Goal: Task Accomplishment & Management: Manage account settings

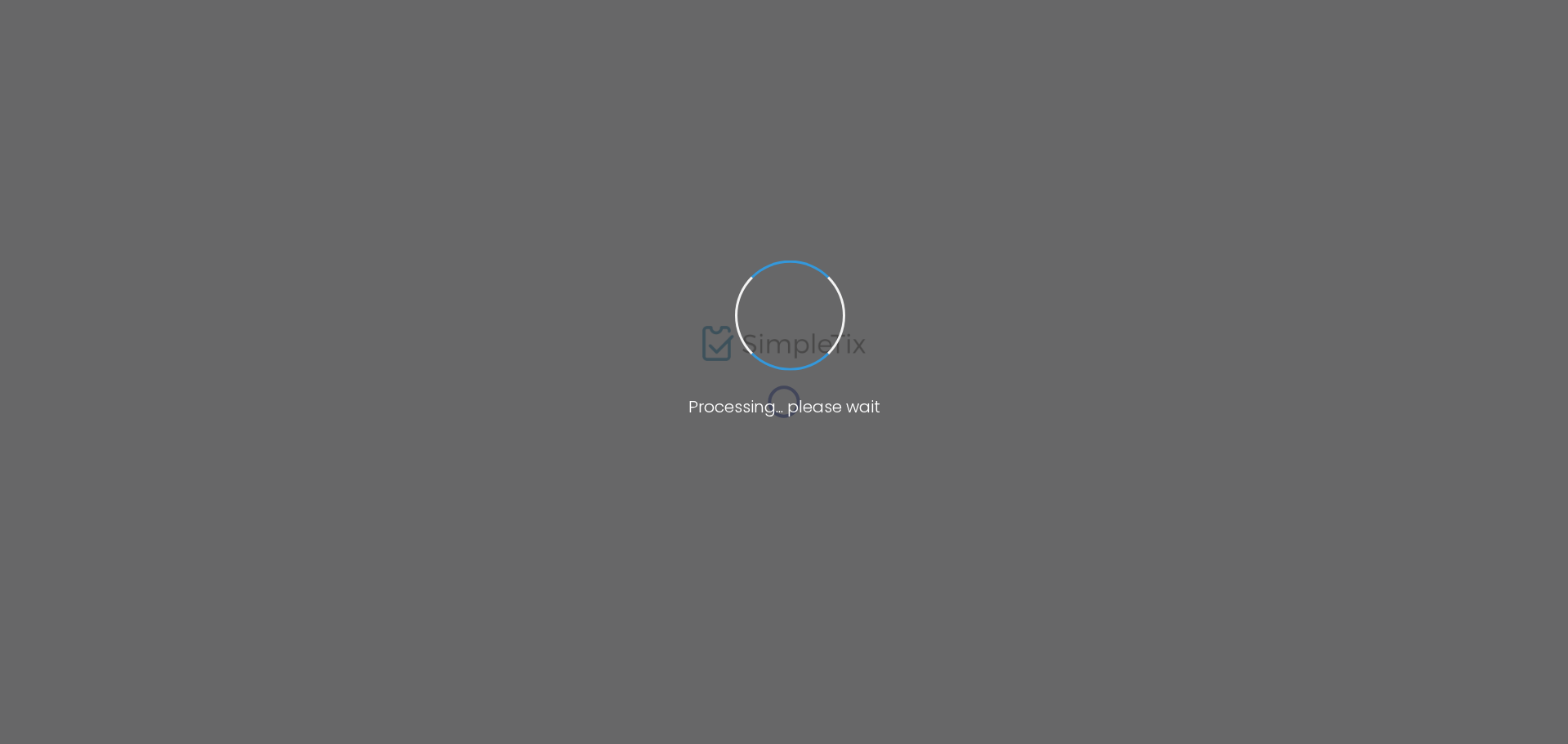
type input "Resume Writing and Cover Letter Workshop"
type textarea "Resume basics and modern formatsWriting tailored cover lettersReal-time editing…"
type input "Register Now"
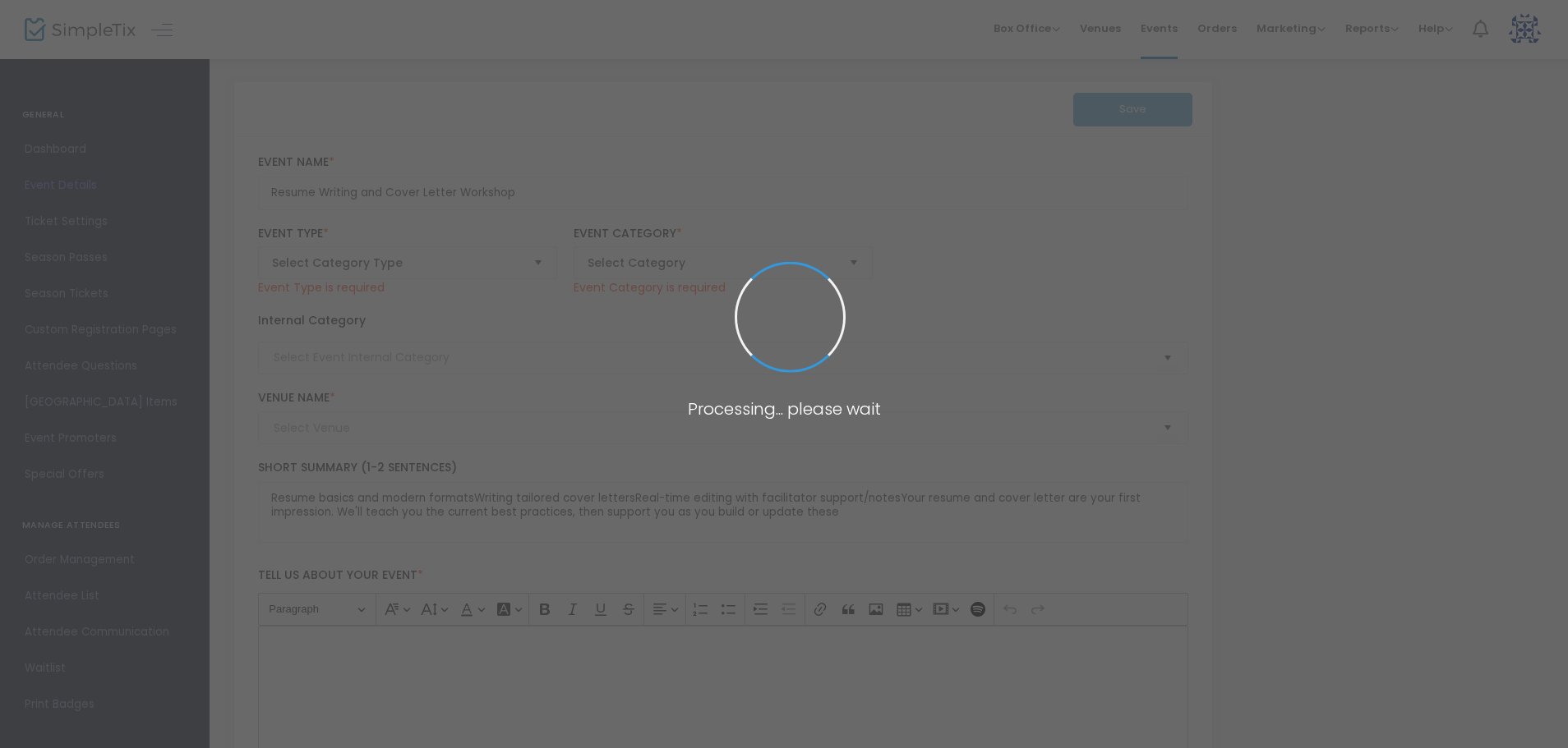
type input "Gallardo and Wilson Conference Room"
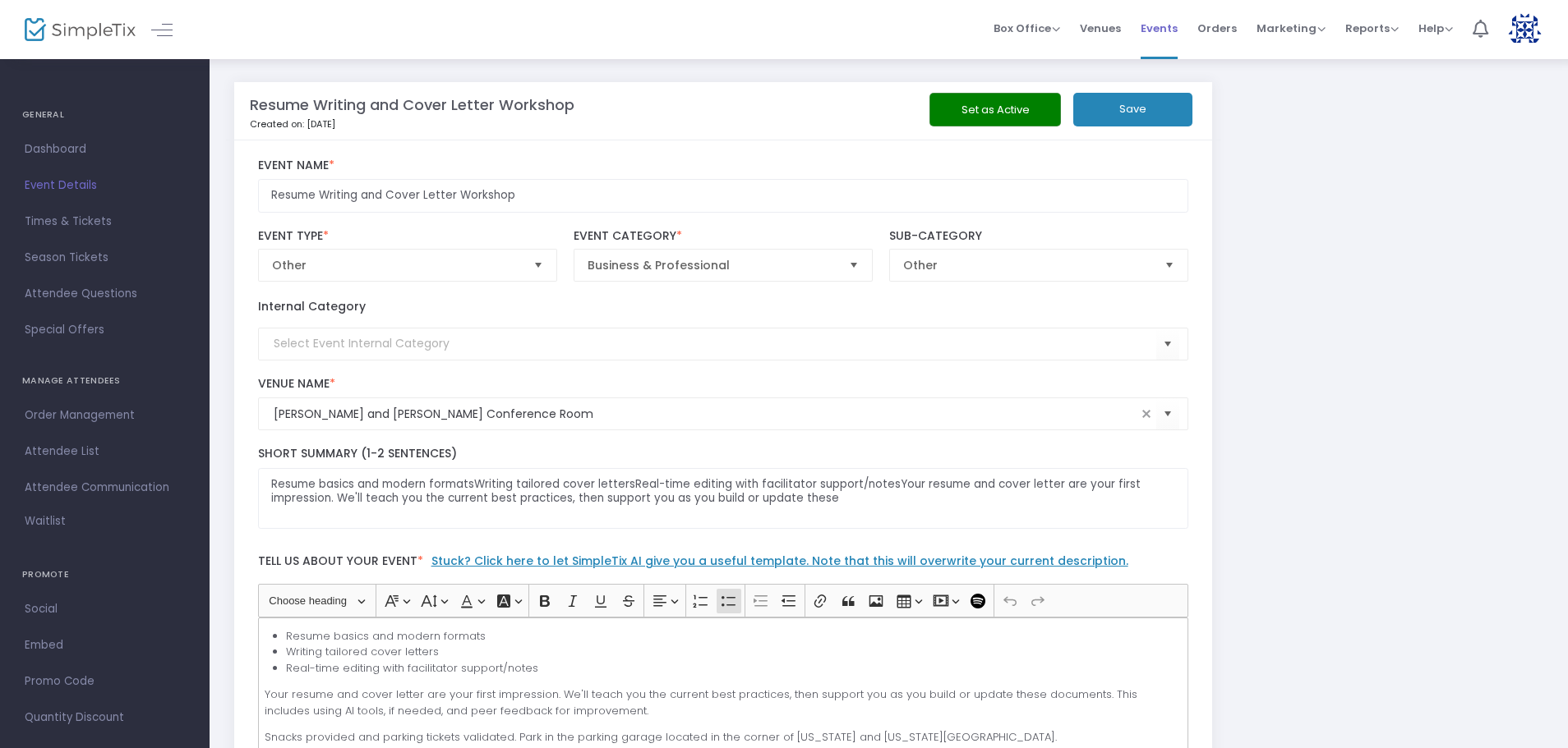
click at [1160, 32] on span "Events" at bounding box center [1159, 28] width 37 height 42
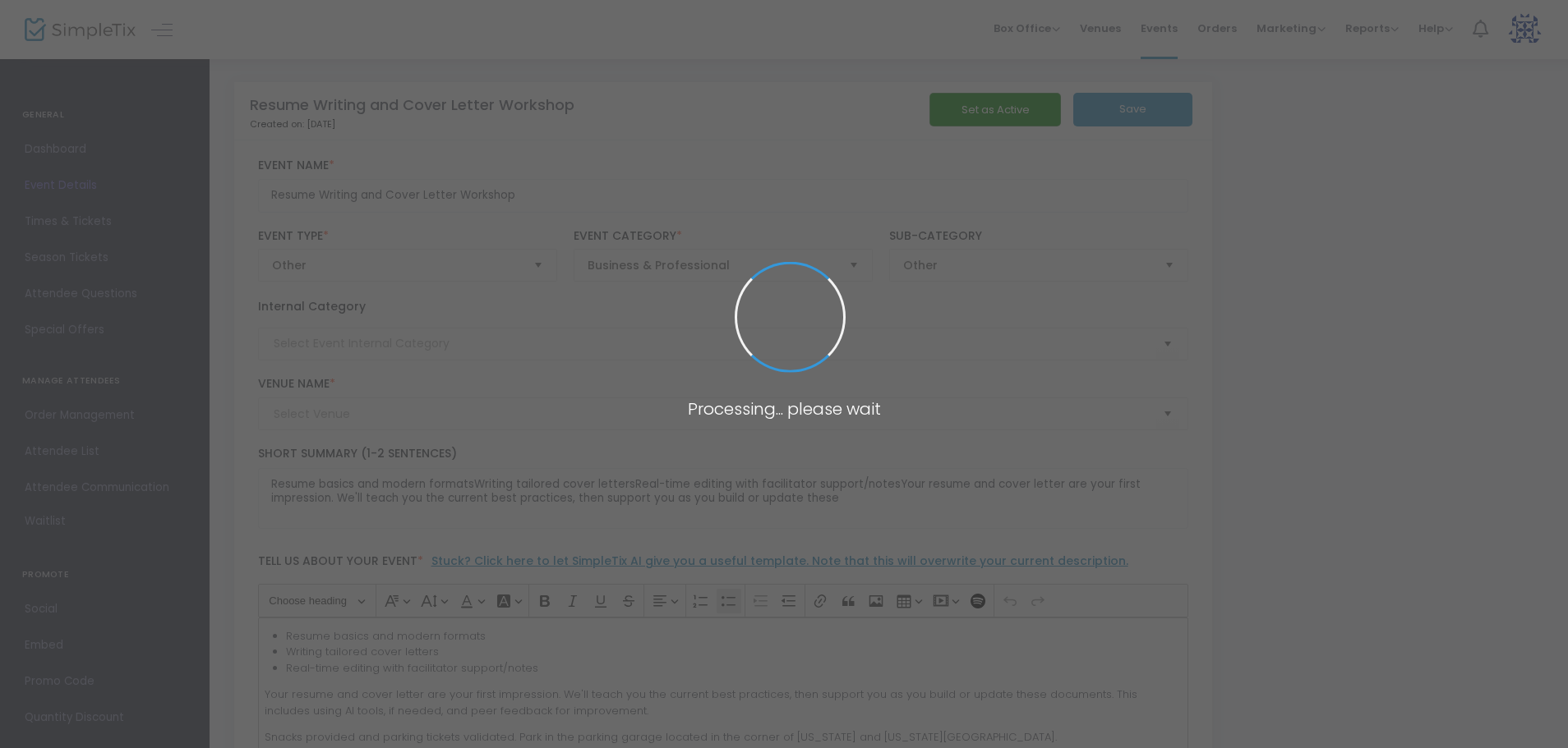
type input "[PERSON_NAME] and [PERSON_NAME] Conference Room"
